Goal: Contribute content

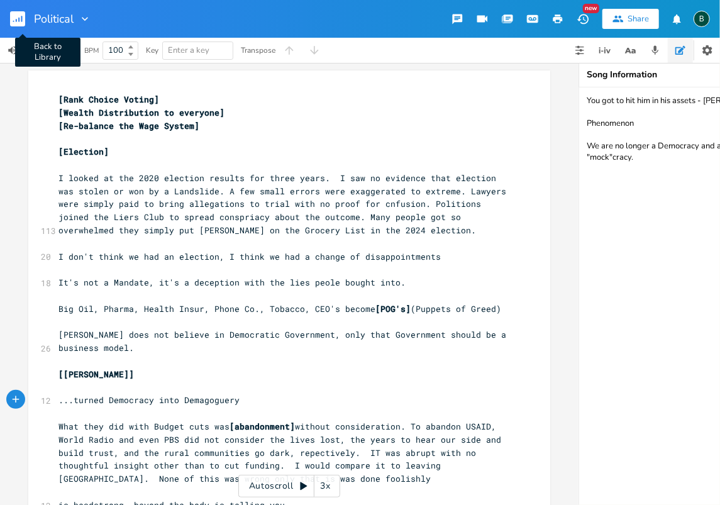
scroll to position [0, 4]
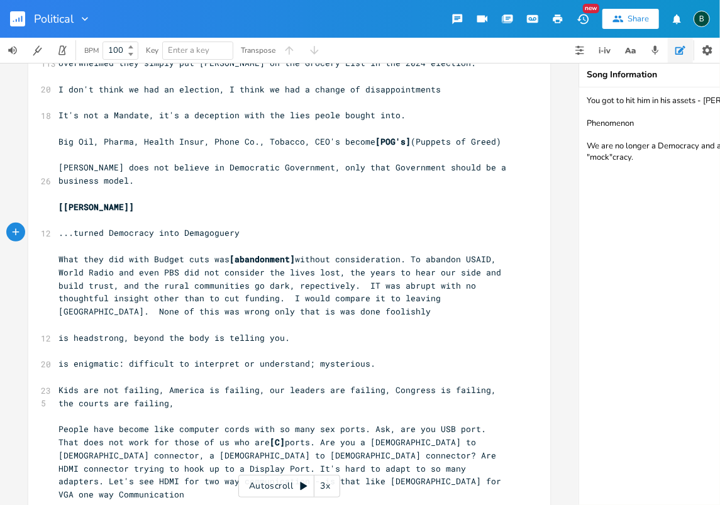
click at [24, 16] on rect "button" at bounding box center [17, 18] width 15 height 15
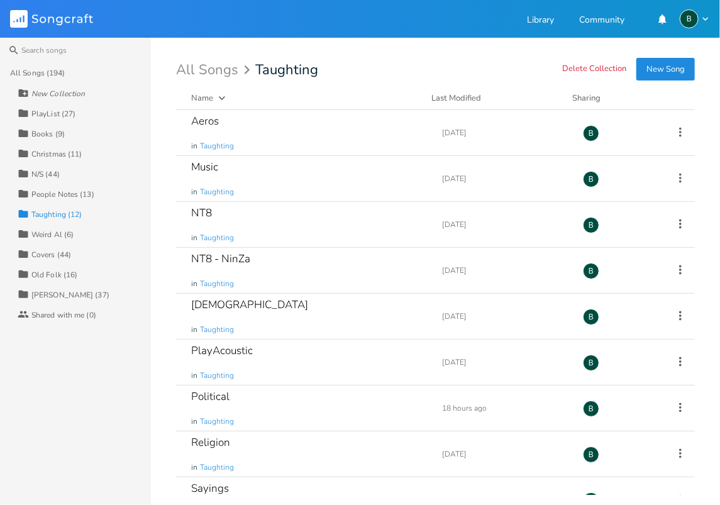
click at [50, 292] on div "[PERSON_NAME] (37)" at bounding box center [70, 295] width 78 height 8
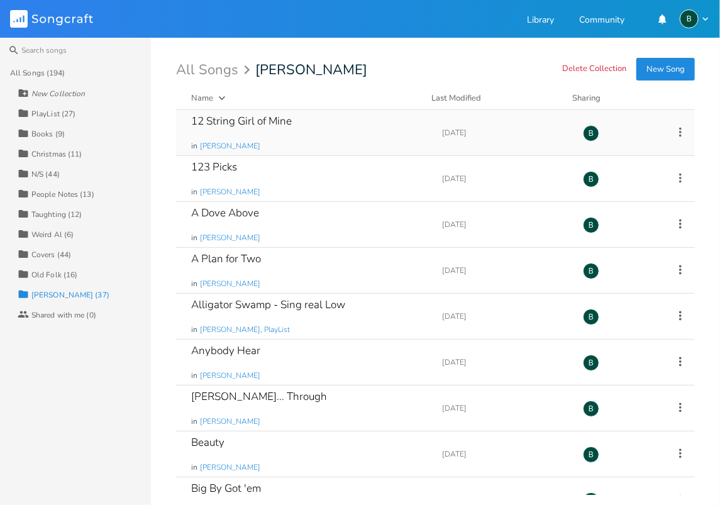
click at [249, 120] on div "12 String Girl of Mine" at bounding box center [241, 121] width 101 height 11
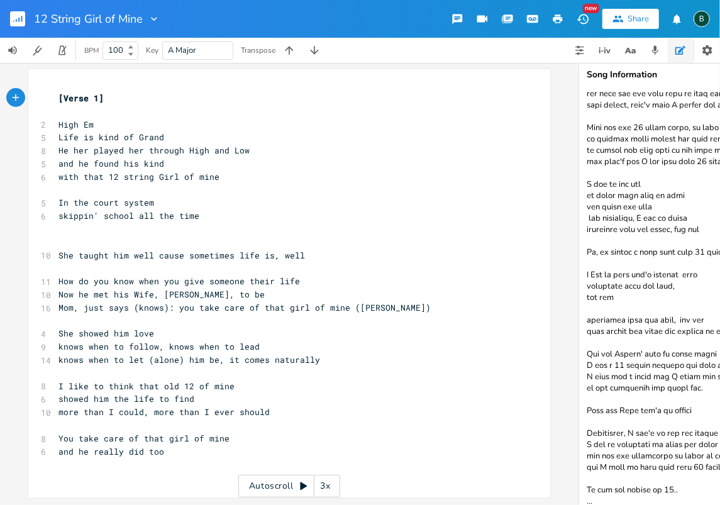
scroll to position [318, 0]
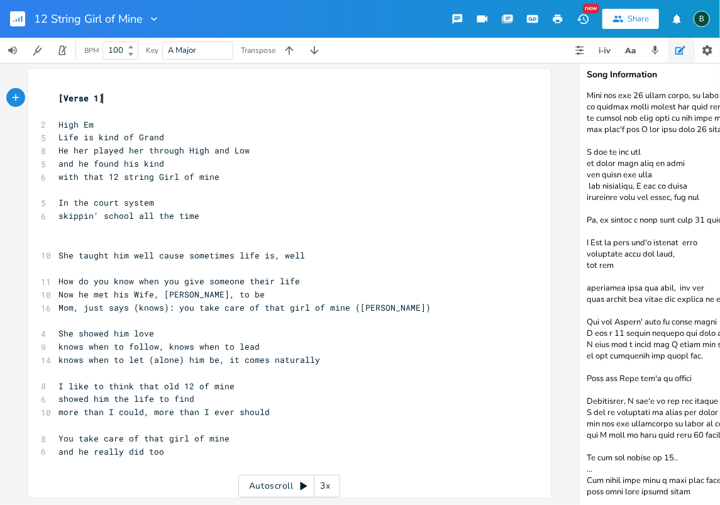
click at [690, 485] on textarea at bounding box center [705, 296] width 252 height 418
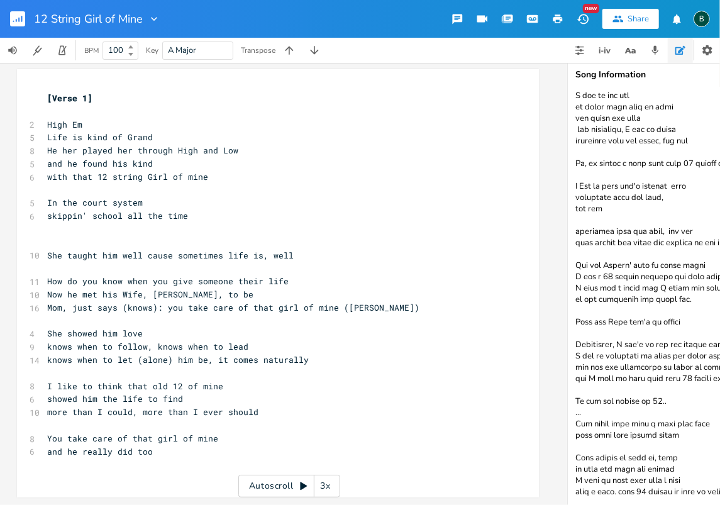
scroll to position [0, 15]
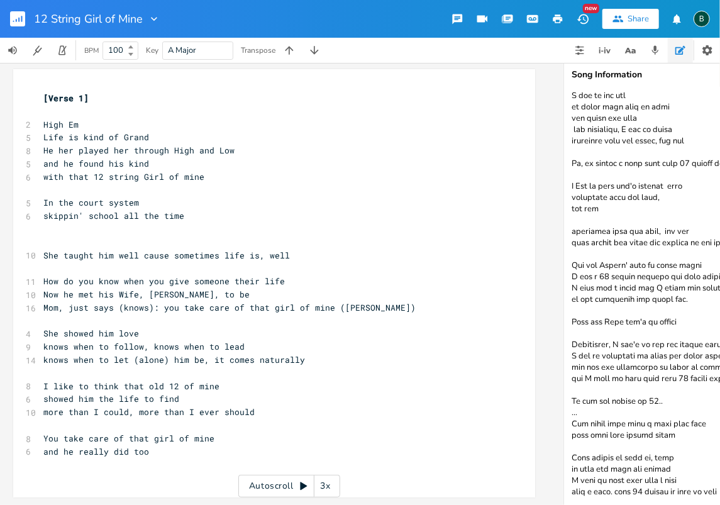
click at [619, 492] on textarea at bounding box center [690, 296] width 252 height 418
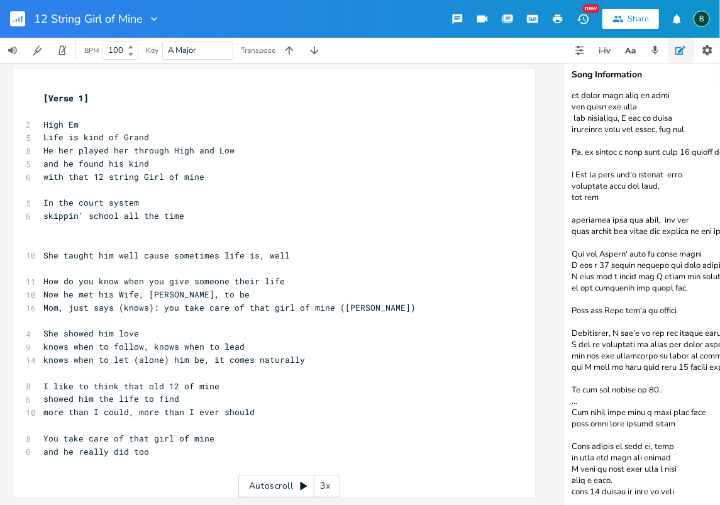
click at [673, 492] on textarea at bounding box center [690, 296] width 252 height 418
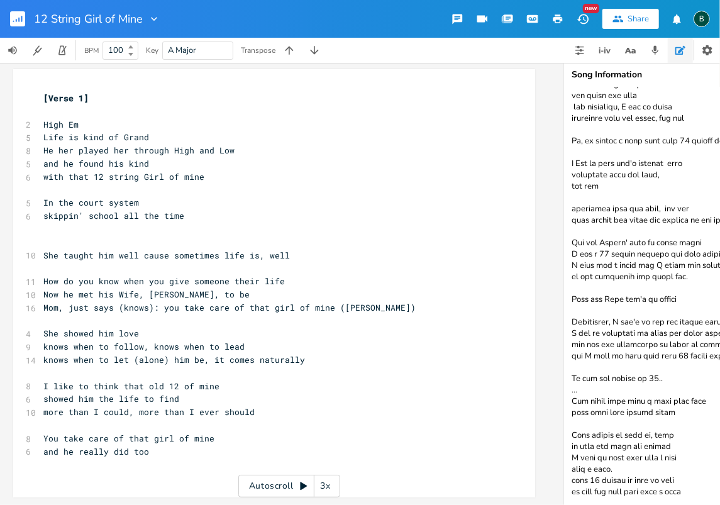
type textarea "I knew I would not be around that much that that 12 would take care of him Some…"
click at [19, 20] on icon "button" at bounding box center [18, 20] width 1 height 4
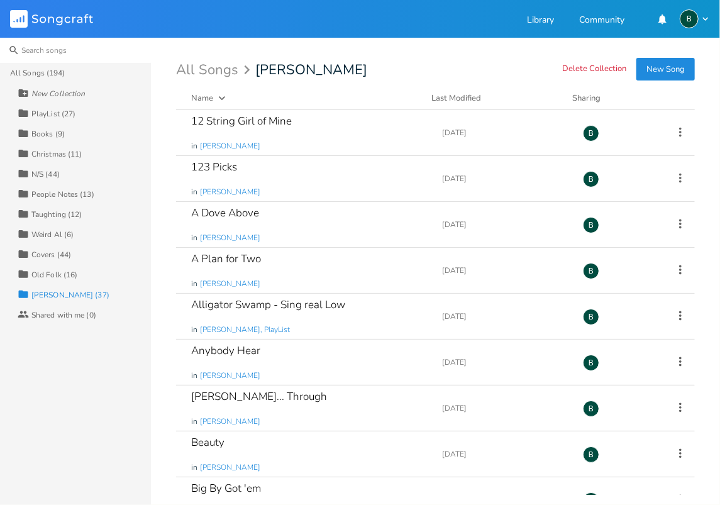
click at [36, 46] on input at bounding box center [75, 50] width 151 height 25
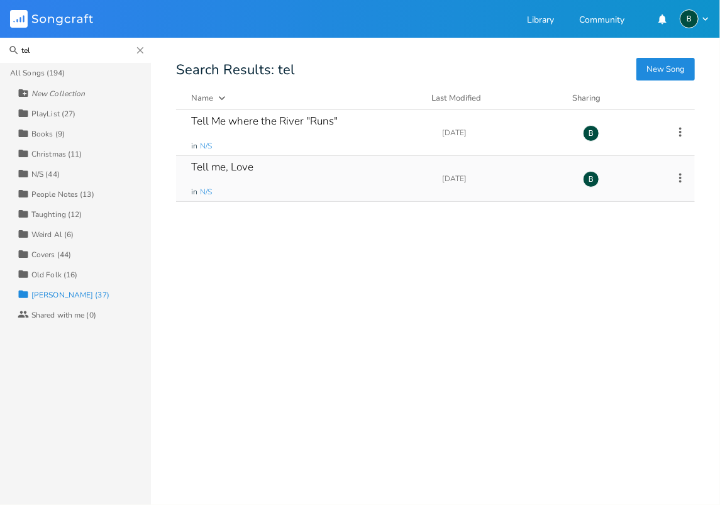
type input "tel"
click at [241, 168] on div "Tell me, Love" at bounding box center [222, 167] width 62 height 11
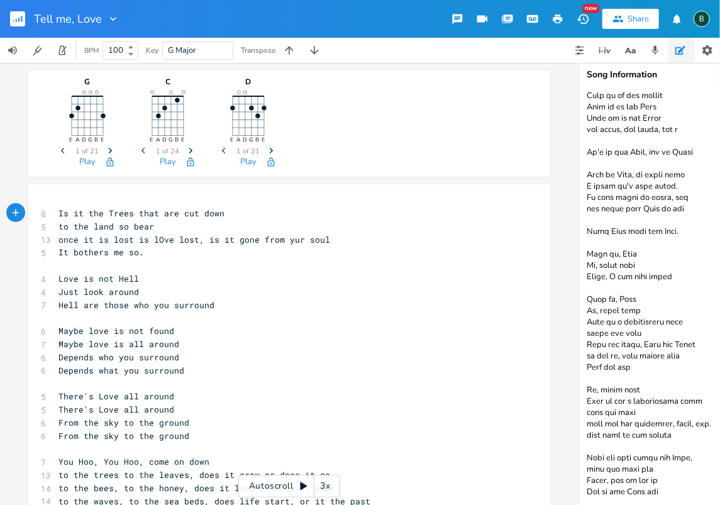
scroll to position [2095, 0]
click at [672, 468] on textarea at bounding box center [705, 296] width 252 height 418
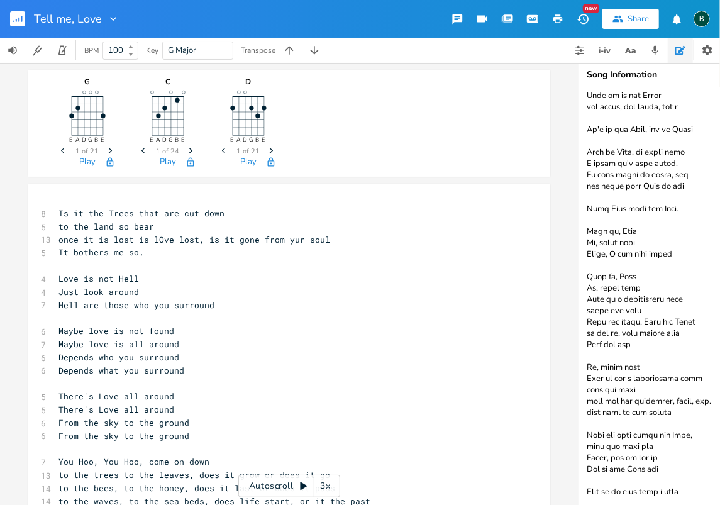
scroll to position [2110, 0]
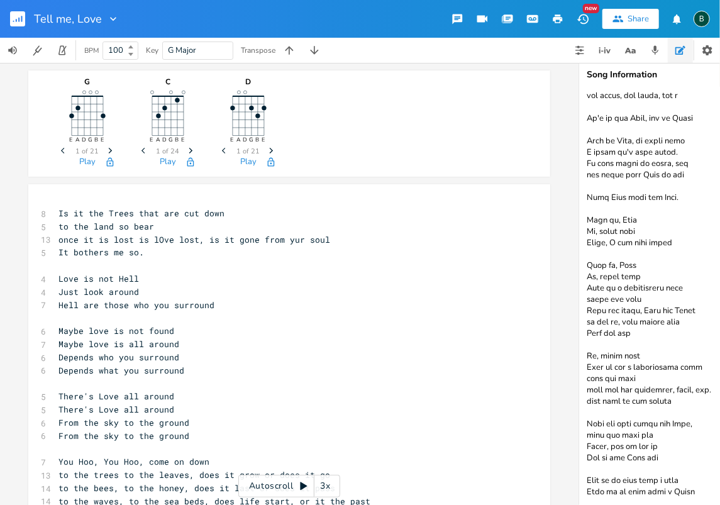
click at [672, 401] on textarea at bounding box center [705, 296] width 252 height 418
drag, startPoint x: 675, startPoint y: 437, endPoint x: 668, endPoint y: 439, distance: 7.2
click at [668, 439] on textarea at bounding box center [705, 296] width 252 height 418
drag, startPoint x: 668, startPoint y: 446, endPoint x: 668, endPoint y: 435, distance: 11.3
click at [668, 445] on textarea at bounding box center [705, 296] width 252 height 418
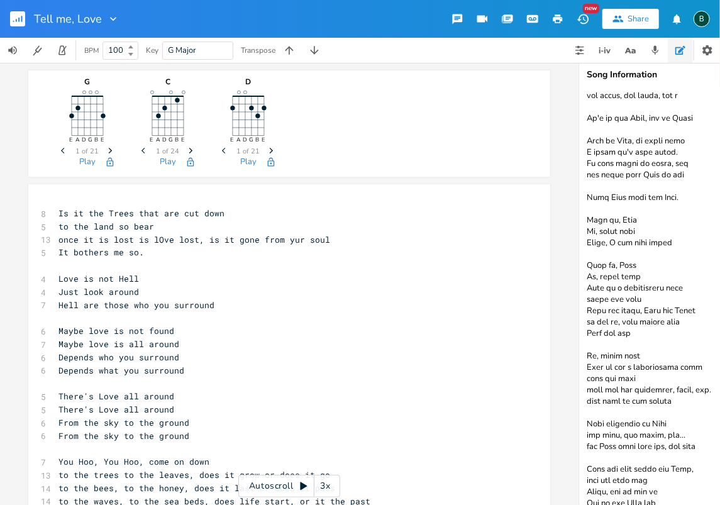
type textarea "There's Tell me, is it the light up above? Where does Love of country go when i…"
